Goal: Information Seeking & Learning: Learn about a topic

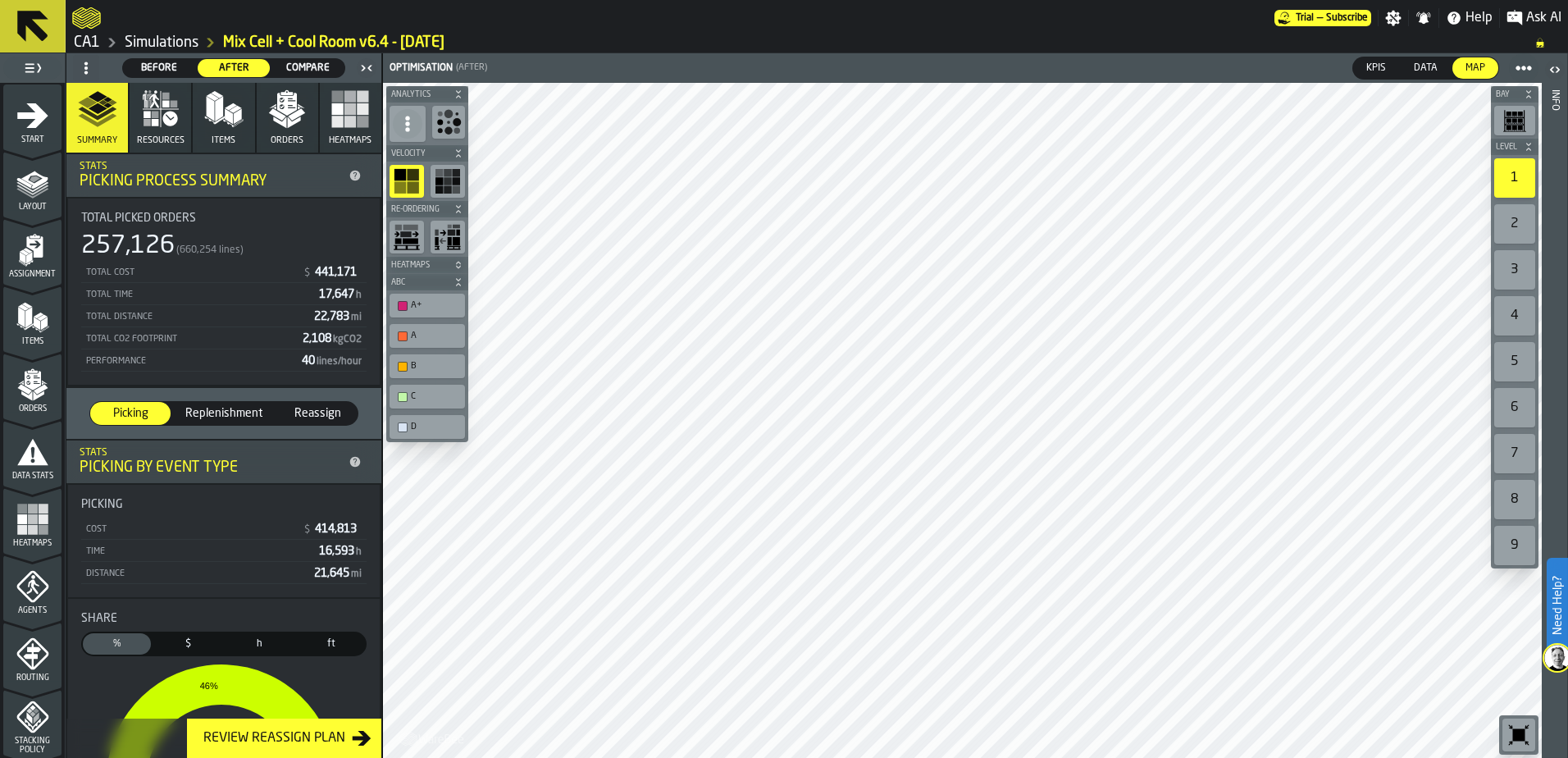
click at [37, 127] on icon "menu Start" at bounding box center [32, 116] width 33 height 33
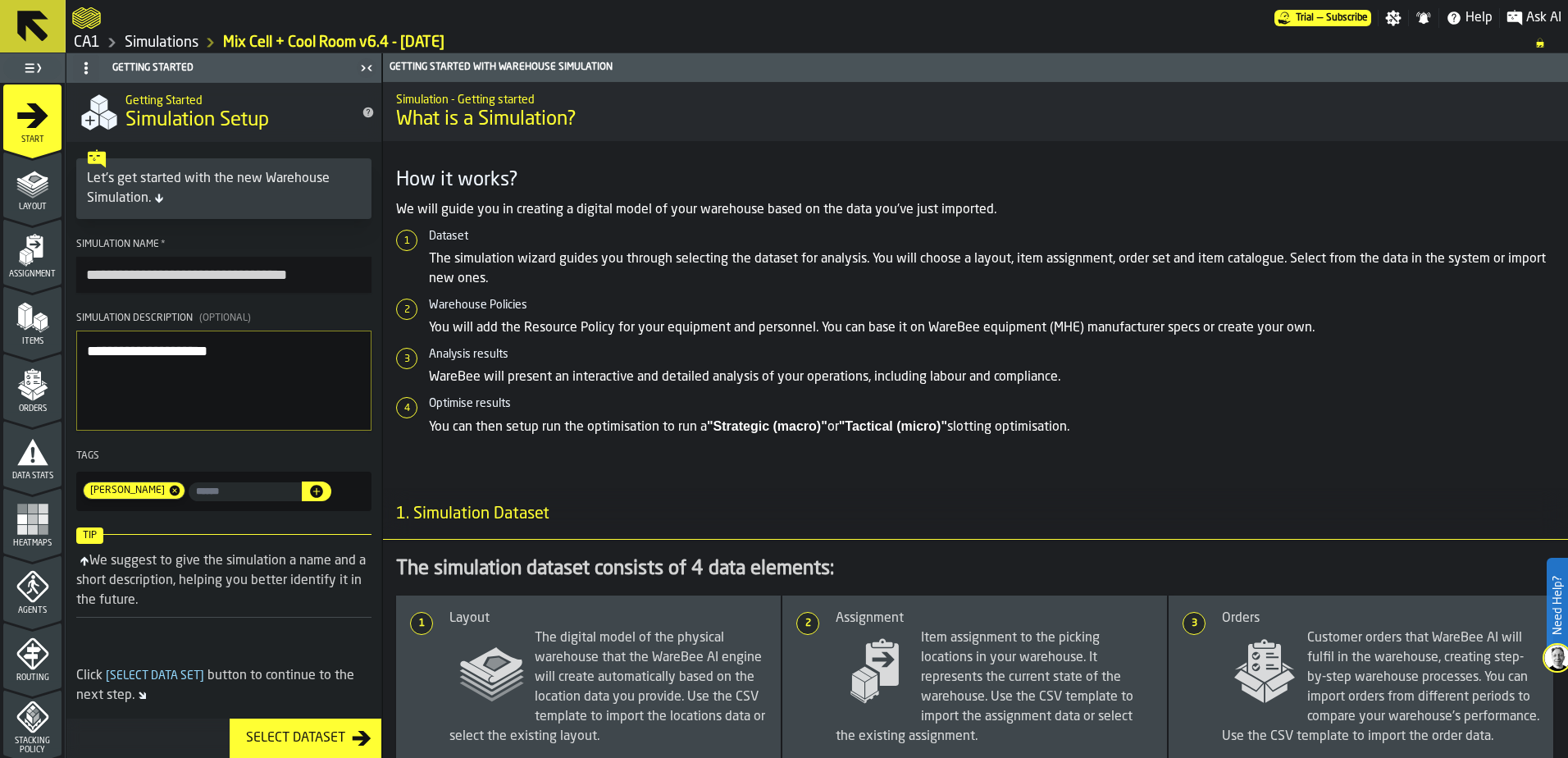
click at [202, 502] on input "input-value-" at bounding box center [245, 492] width 114 height 19
type input "*******"
click at [310, 493] on icon "button-" at bounding box center [316, 491] width 13 height 13
click at [172, 32] on div at bounding box center [673, 17] width 1202 height 29
click at [173, 38] on link "Simulations" at bounding box center [161, 42] width 74 height 18
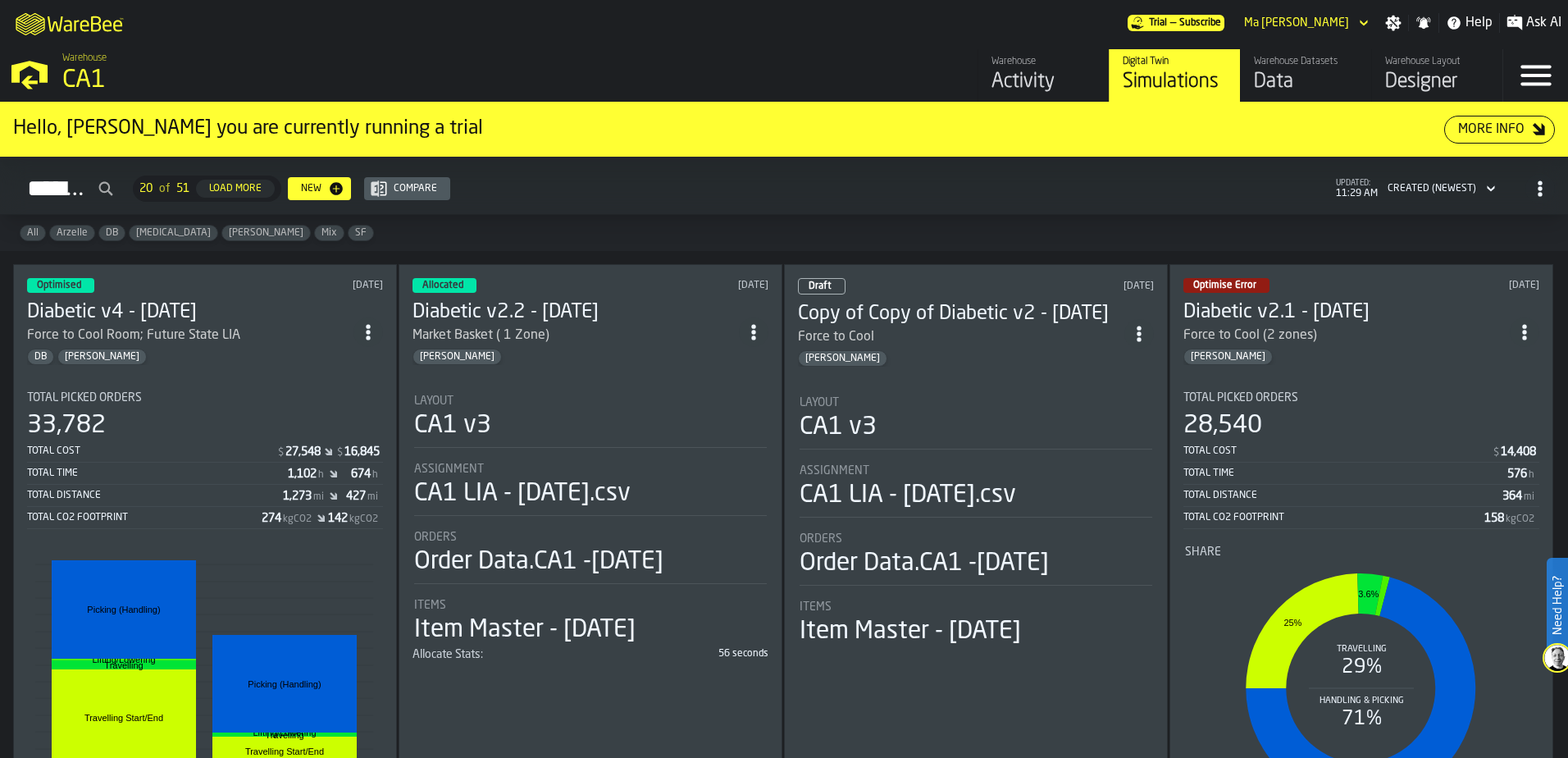
click at [670, 192] on div "Simulations 20 of 51 Load More New Compare updated: 11:29 AM Created (Newest)" at bounding box center [784, 189] width 1542 height 38
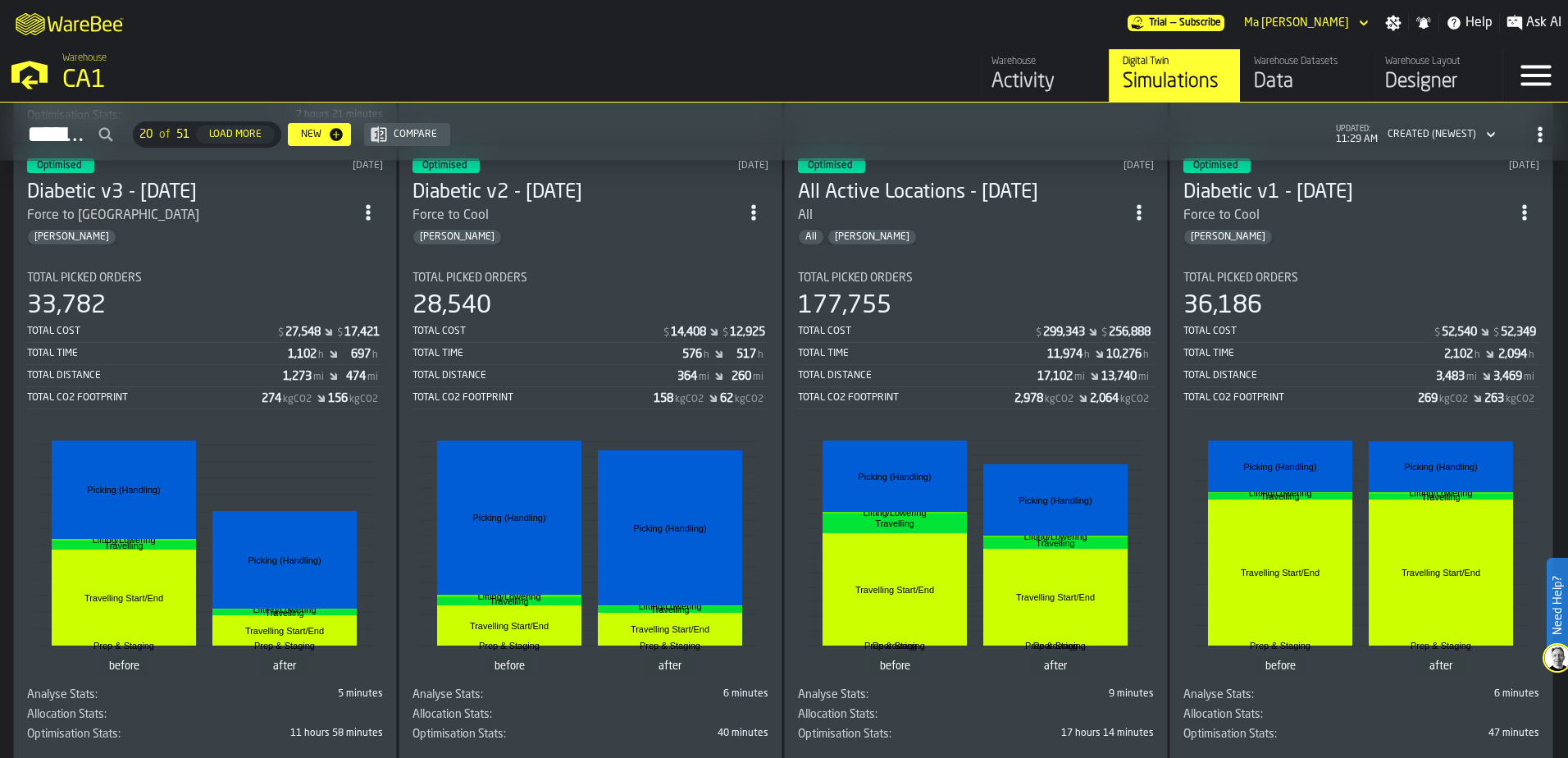
scroll to position [246, 0]
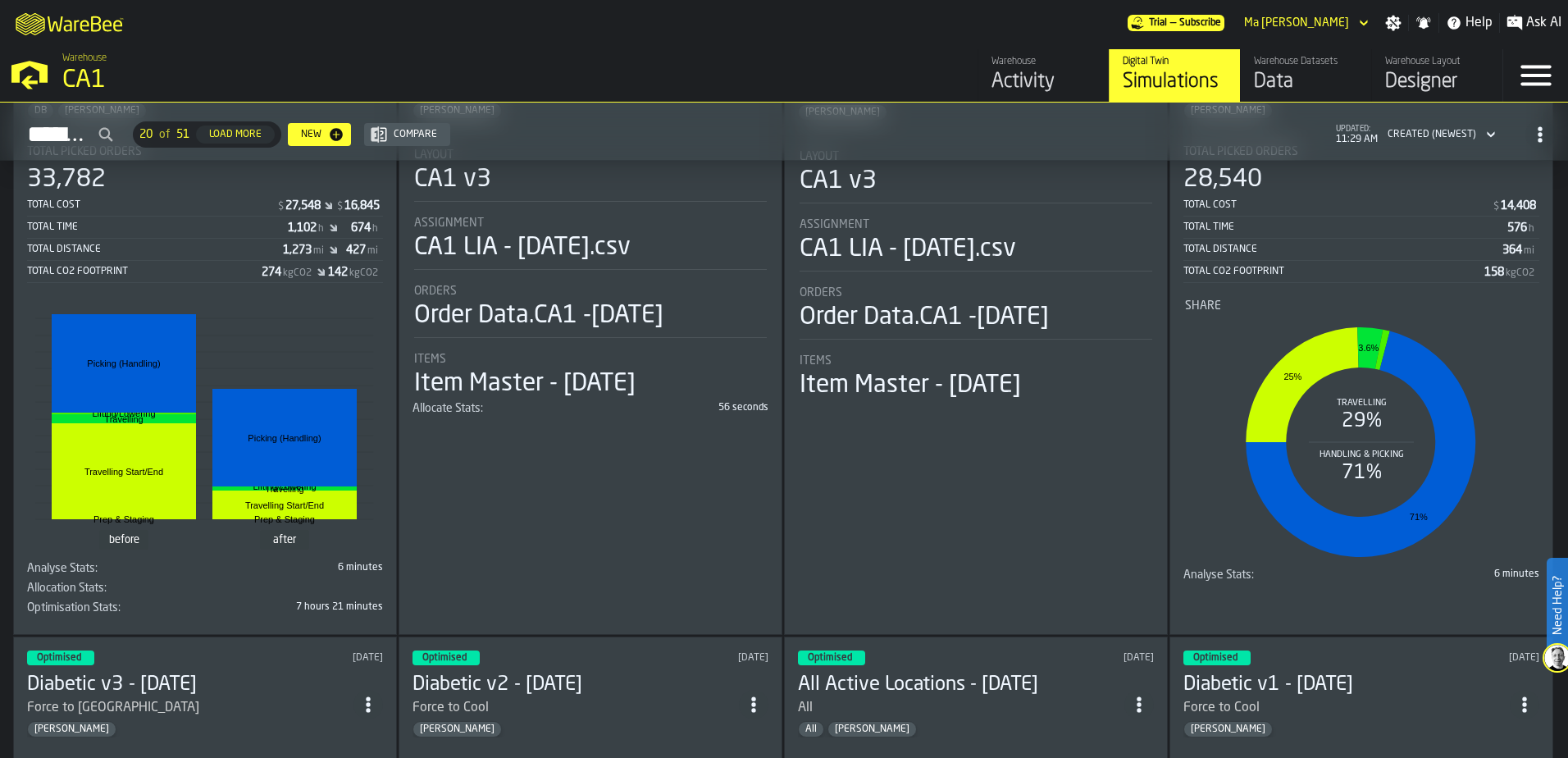
click at [269, 132] on div "Load More" at bounding box center [236, 134] width 66 height 11
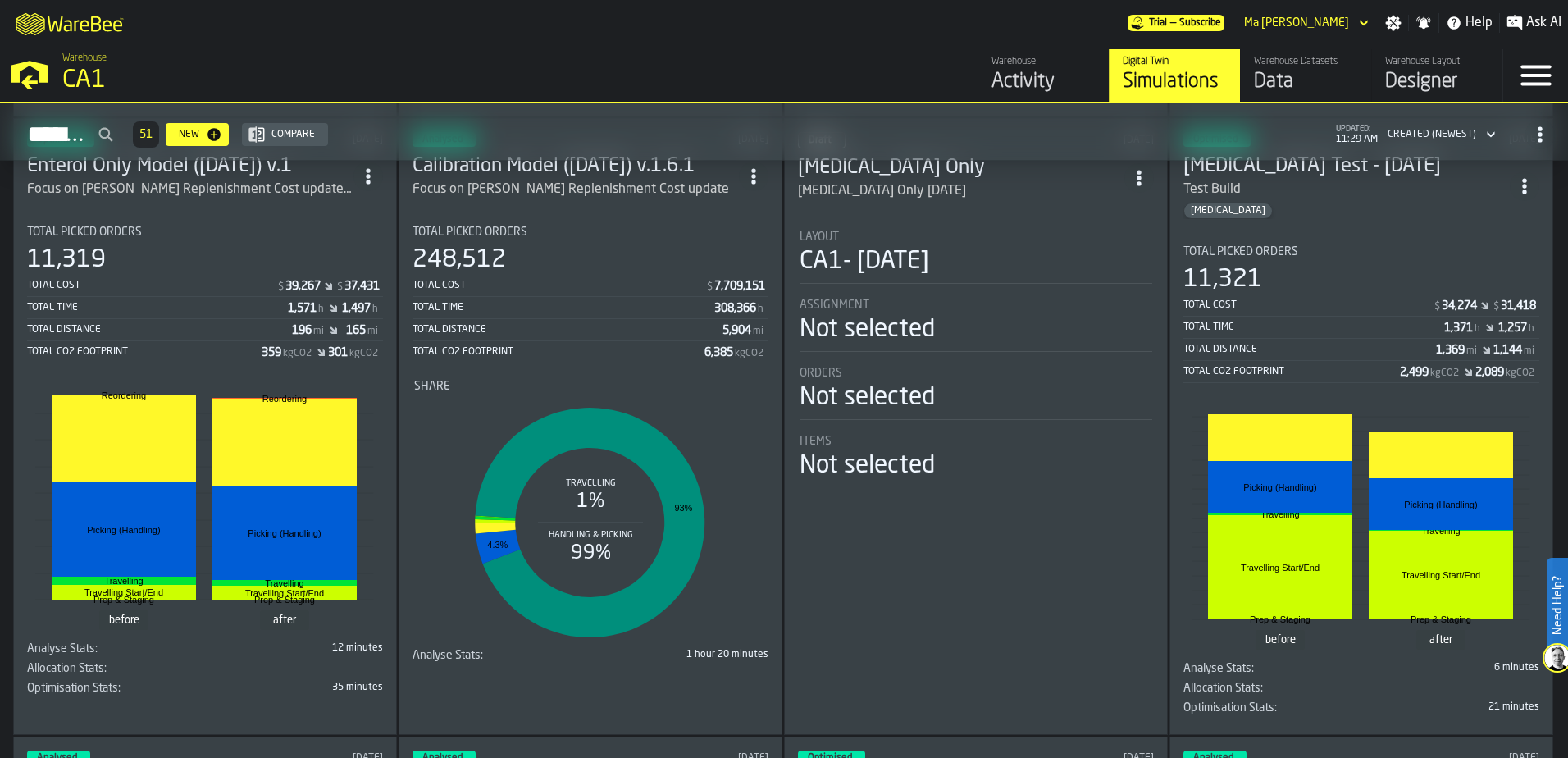
scroll to position [6250, 0]
